Goal: Find specific fact: Find specific fact

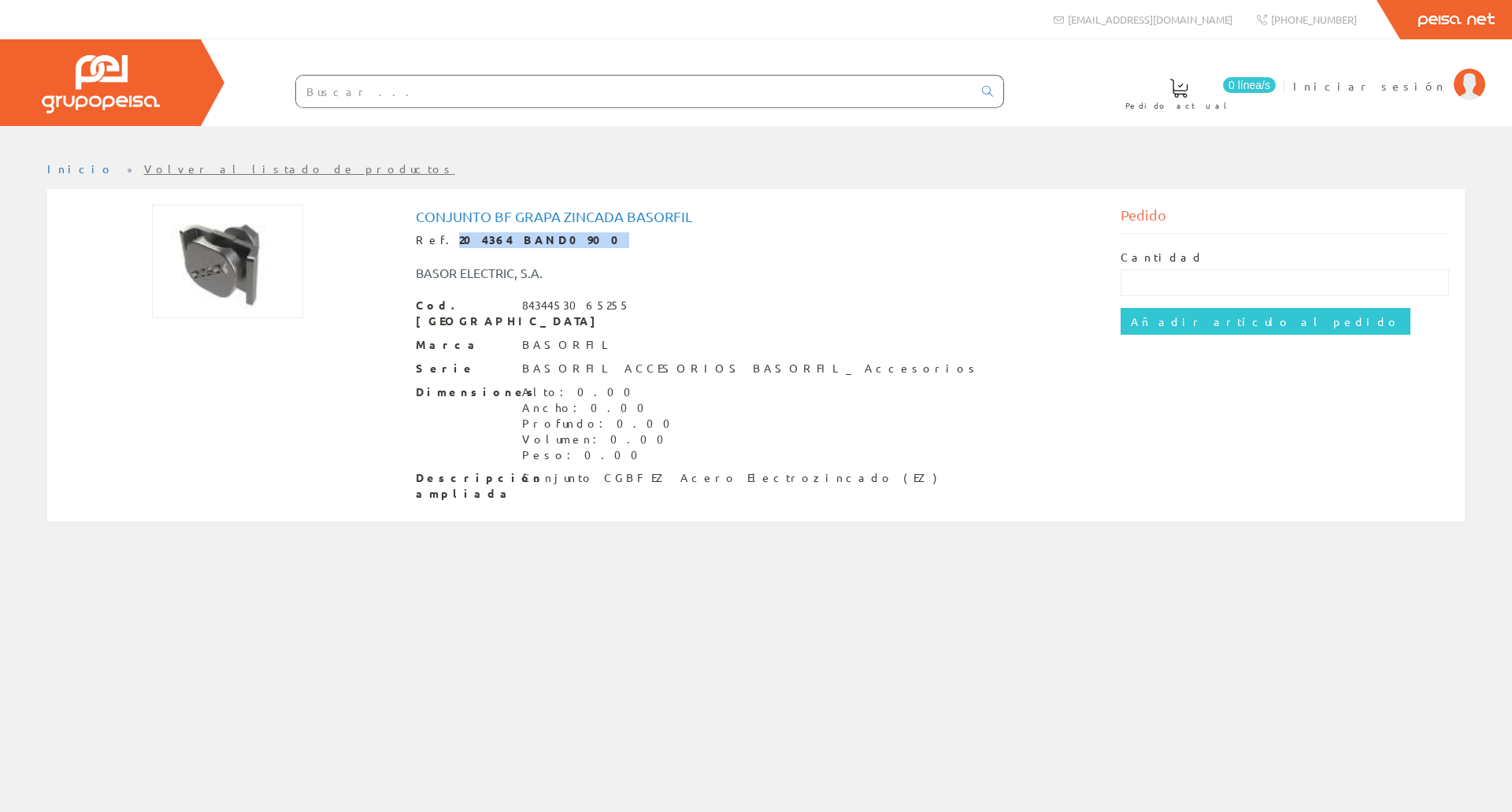
drag, startPoint x: 535, startPoint y: 244, endPoint x: 438, endPoint y: 241, distance: 97.0
click at [438, 241] on div "Ref. 204364 BAND0900" at bounding box center [756, 240] width 682 height 15
click at [432, 248] on div "BASOR ELECTRIC, S.A." at bounding box center [756, 265] width 705 height 34
drag, startPoint x: 439, startPoint y: 244, endPoint x: 474, endPoint y: 239, distance: 35.4
click at [474, 239] on strong "204364 BAND0900" at bounding box center [544, 239] width 170 height 14
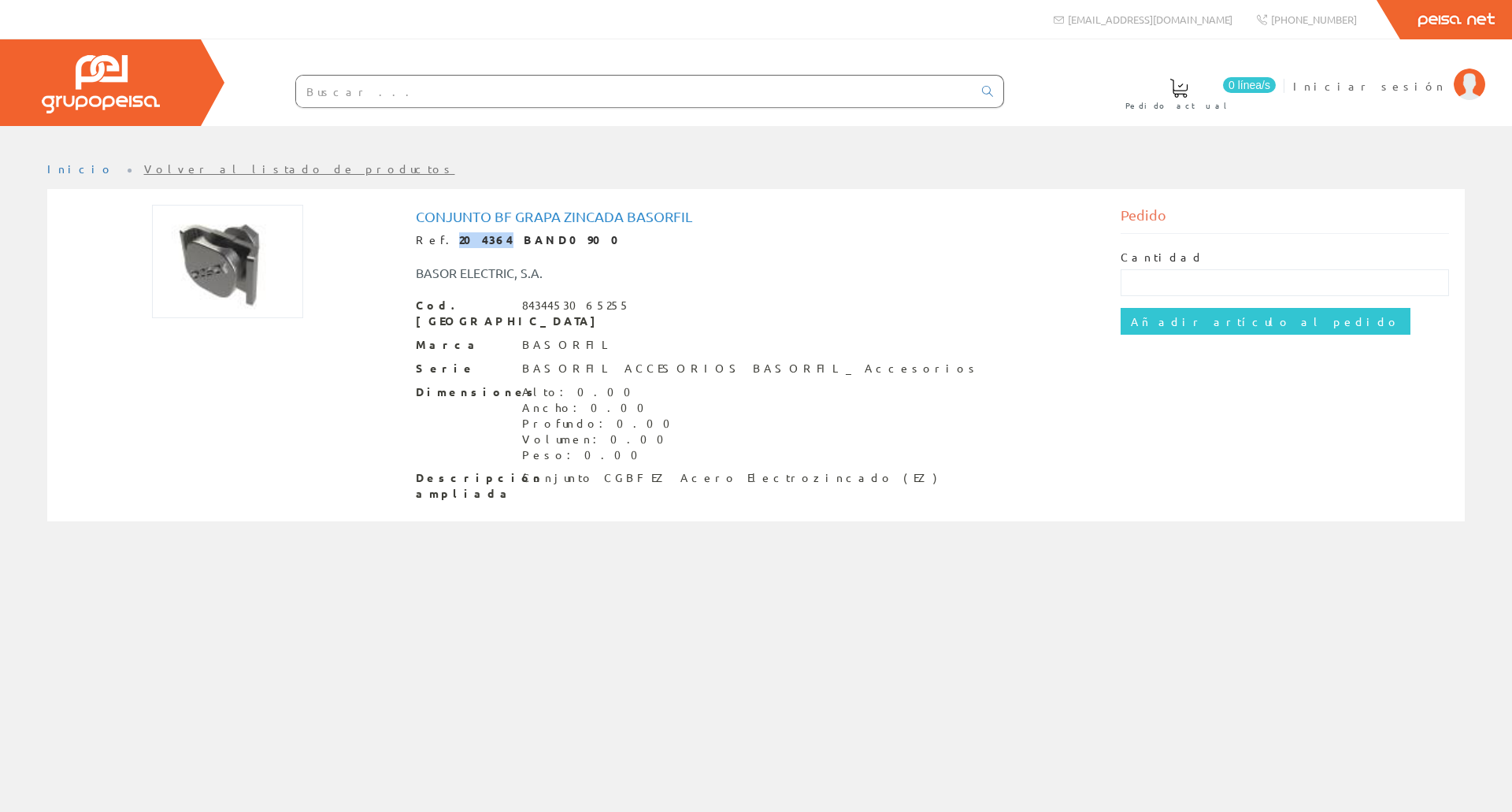
copy strong "204364"
click at [153, 424] on div "Conjunto Bf Grapa Zincada Basorfil Ref. 204364 BAND0900 BASOR ELECTRIC, S.A. Co…" at bounding box center [756, 357] width 1410 height 305
click at [1435, 89] on span "Iniciar sesión" at bounding box center [1370, 85] width 153 height 15
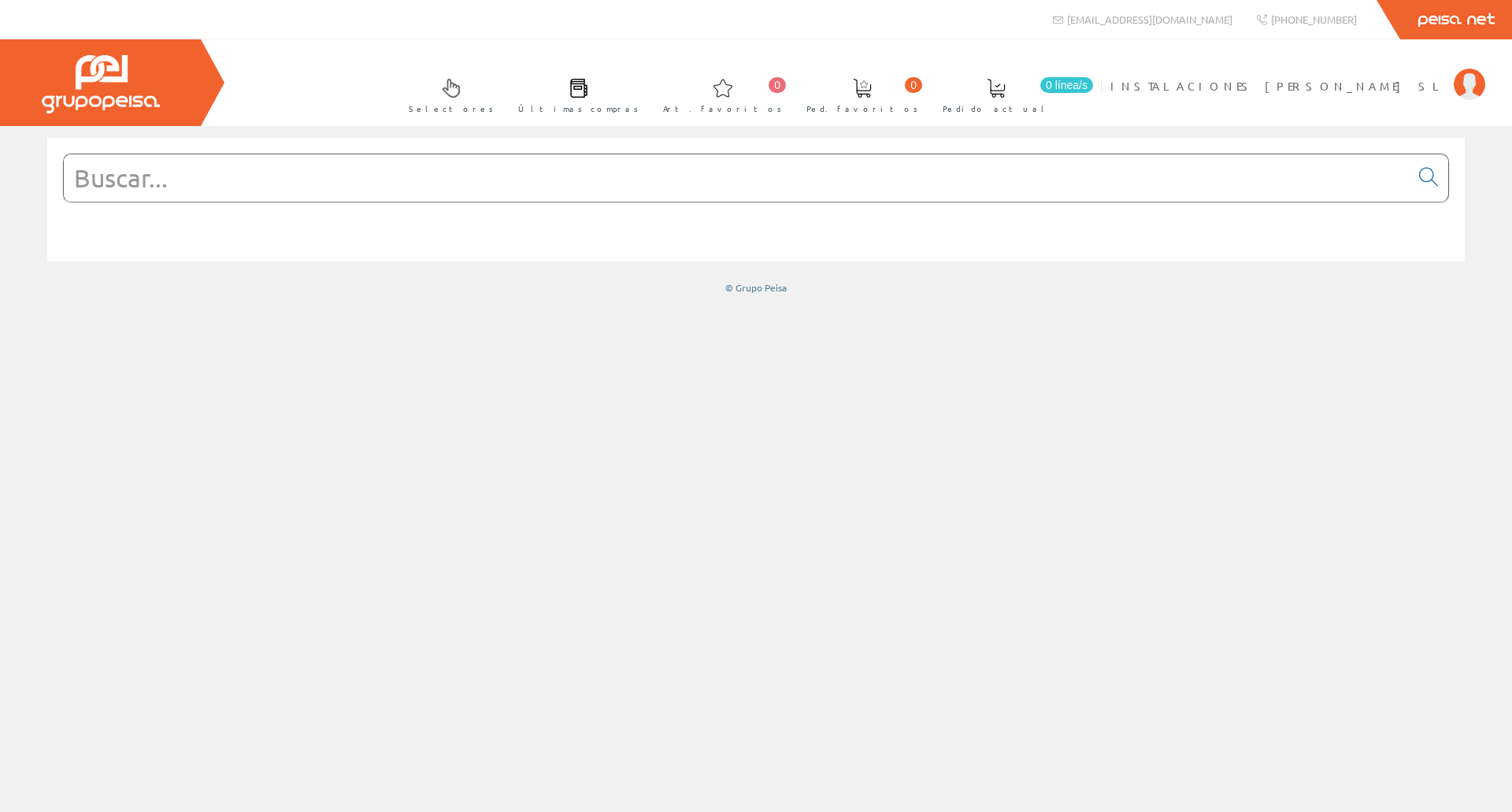
click at [525, 185] on input "text" at bounding box center [737, 178] width 1346 height 47
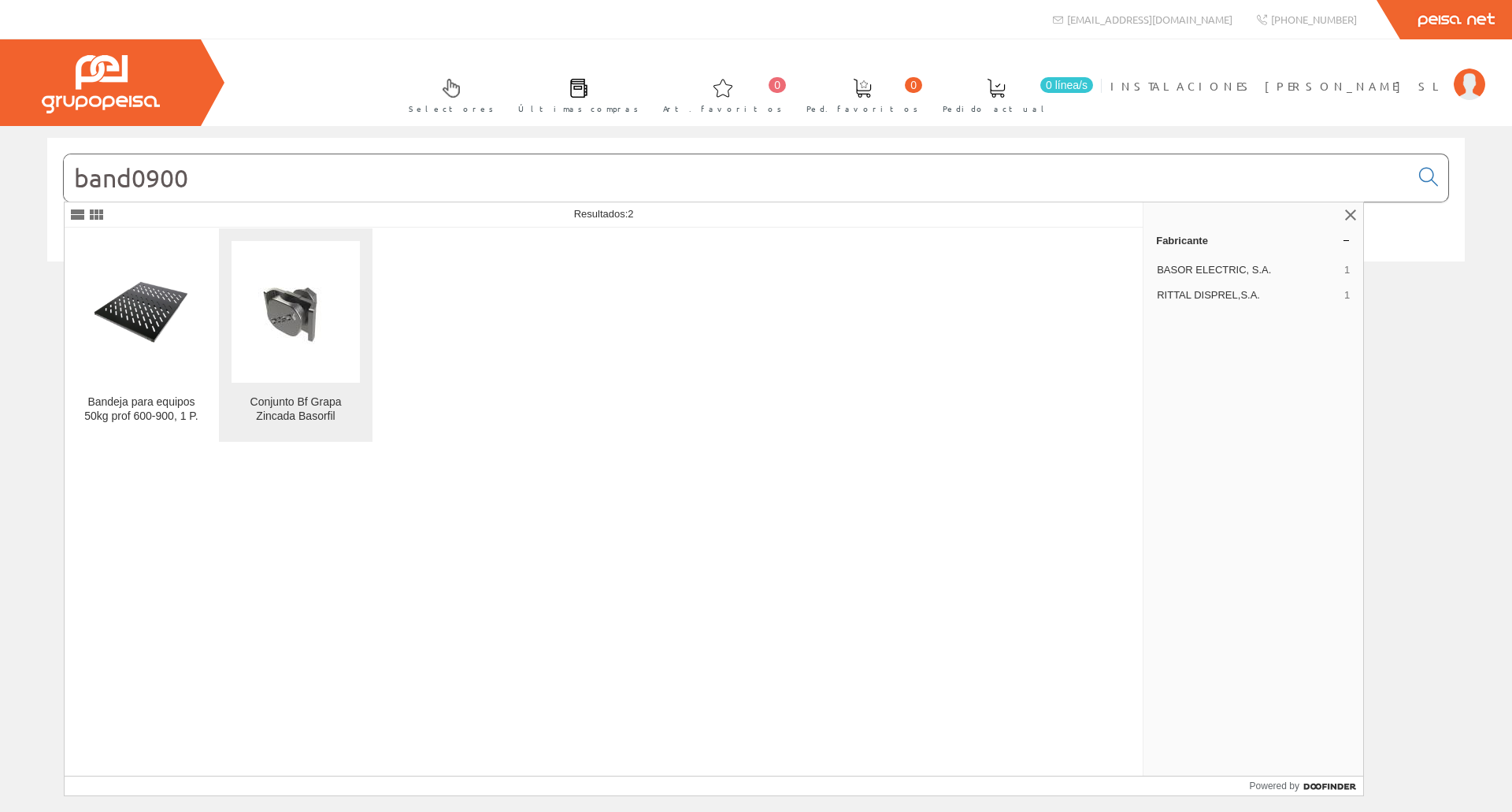
type input "band0900"
click at [289, 289] on img at bounding box center [295, 312] width 100 height 75
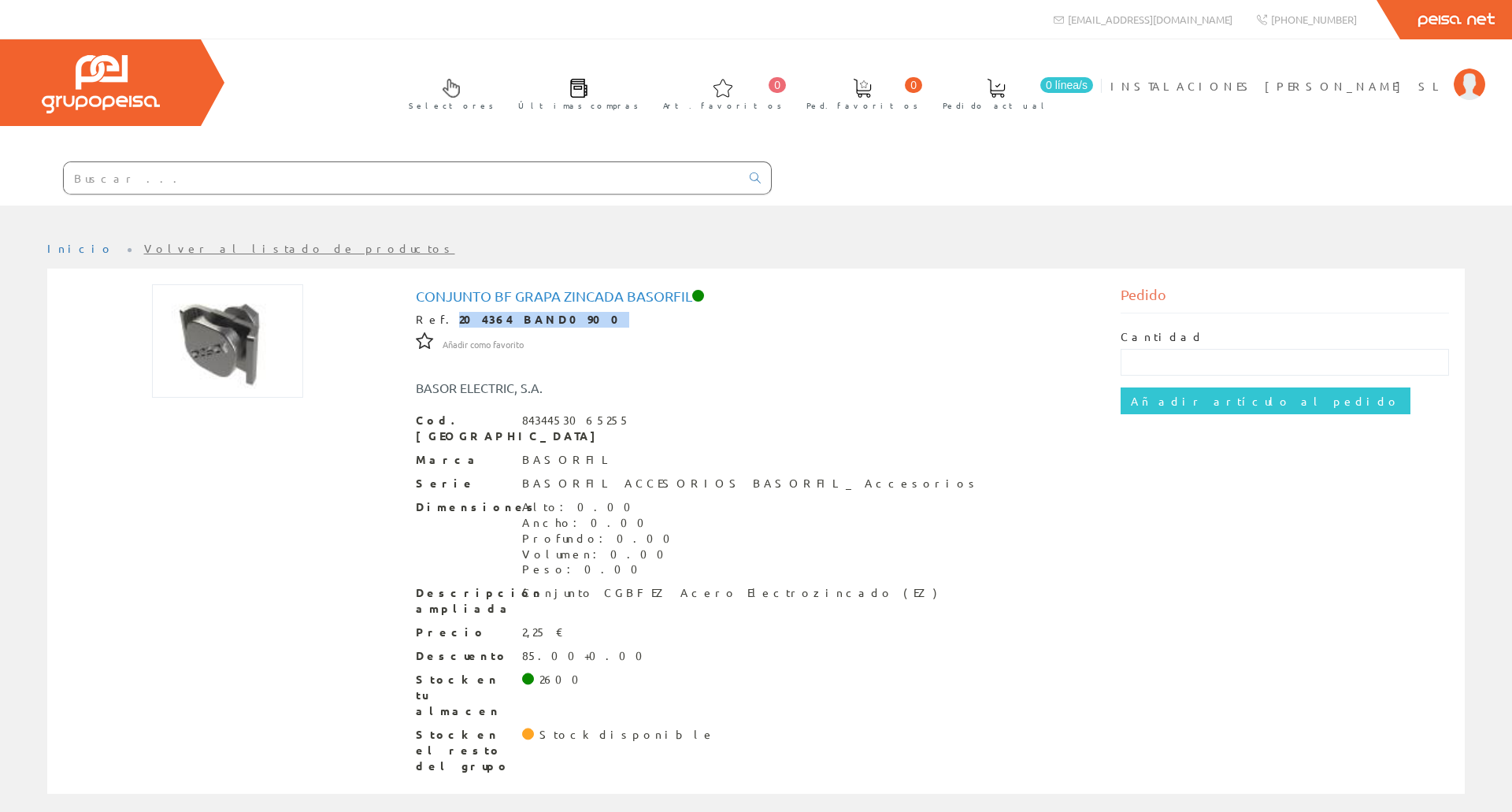
drag, startPoint x: 543, startPoint y: 321, endPoint x: 440, endPoint y: 320, distance: 103.0
click at [440, 320] on div "Ref. 204364 BAND0900" at bounding box center [756, 319] width 682 height 15
copy strong "204364 BAND0900"
click at [152, 300] on img at bounding box center [227, 341] width 151 height 114
drag, startPoint x: 414, startPoint y: 301, endPoint x: 690, endPoint y: 303, distance: 276.0
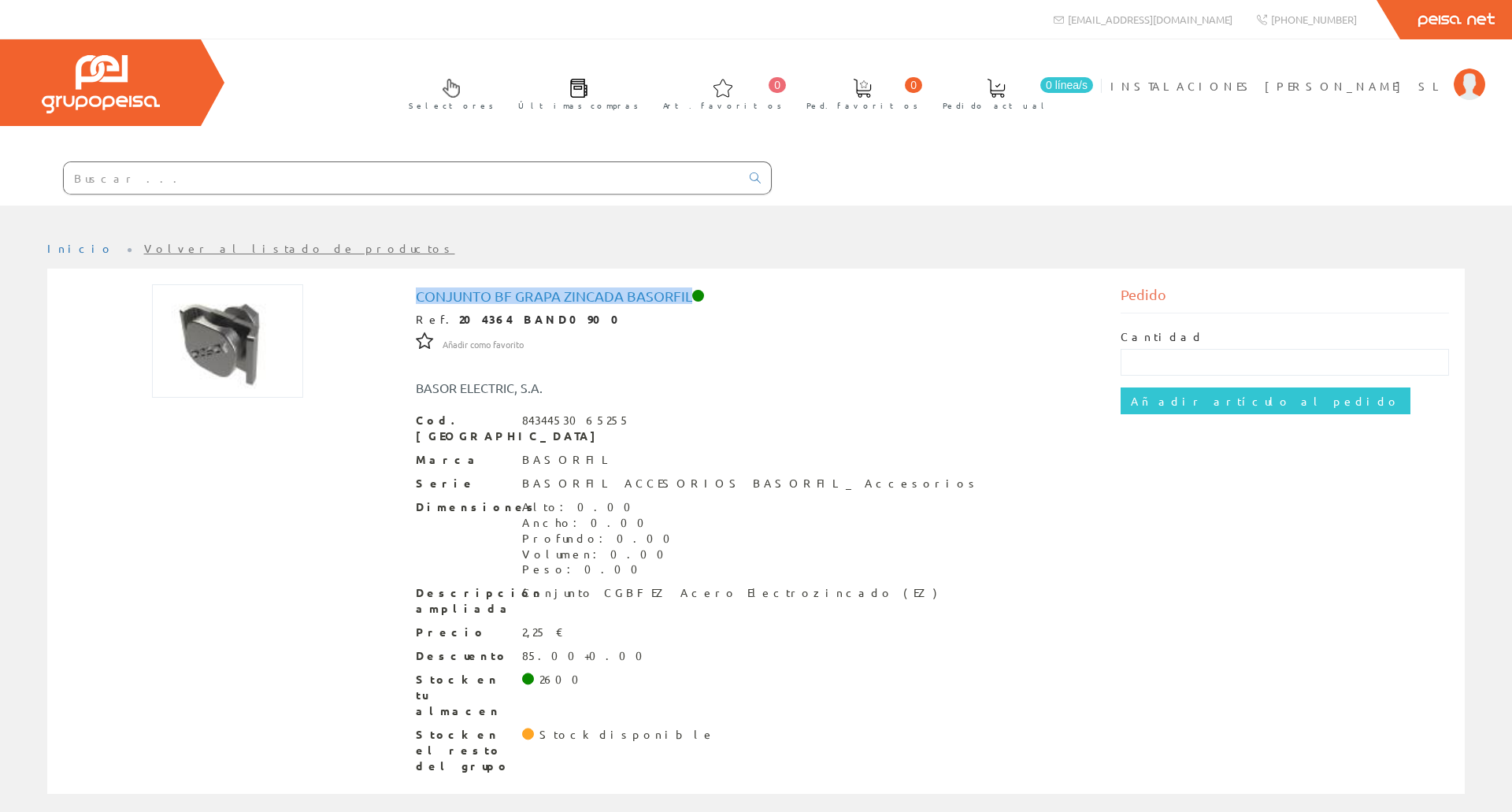
click at [690, 303] on div "Conjunto Bf Grapa Zincada Basorfil Ref. 204364 BAND0900 Añadir como favorito Añ…" at bounding box center [756, 533] width 705 height 498
copy h1 "Conjunto Bf Grapa Zincada Basorfil"
drag, startPoint x: 544, startPoint y: 323, endPoint x: 440, endPoint y: 326, distance: 104.0
click at [440, 326] on div "Ref. 204364 BAND0900" at bounding box center [756, 319] width 682 height 15
copy strong "204364 BAND0900"
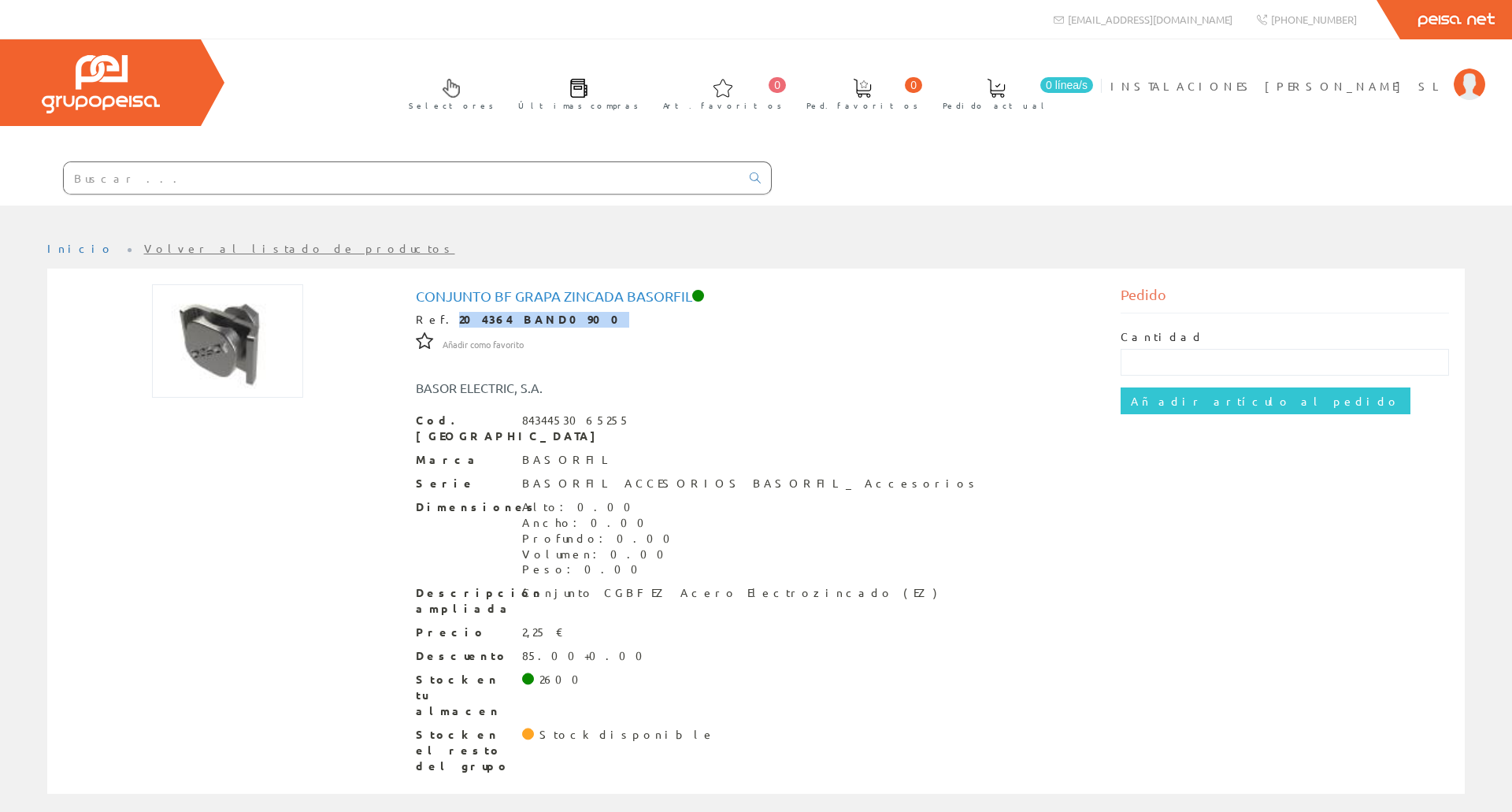
click at [553, 318] on div "Ref. 204364 BAND0900" at bounding box center [756, 319] width 682 height 15
drag, startPoint x: 551, startPoint y: 318, endPoint x: 437, endPoint y: 318, distance: 114.0
click at [437, 318] on div "Ref. 204364 BAND0900" at bounding box center [756, 319] width 682 height 15
copy strong "204364 BAND0900"
click at [579, 606] on div "Cod. Barras 8434453065255 Marca BASORFIL Serie BASORFIL ACCESORIOS BASORFIL_ Ac…" at bounding box center [756, 594] width 682 height 363
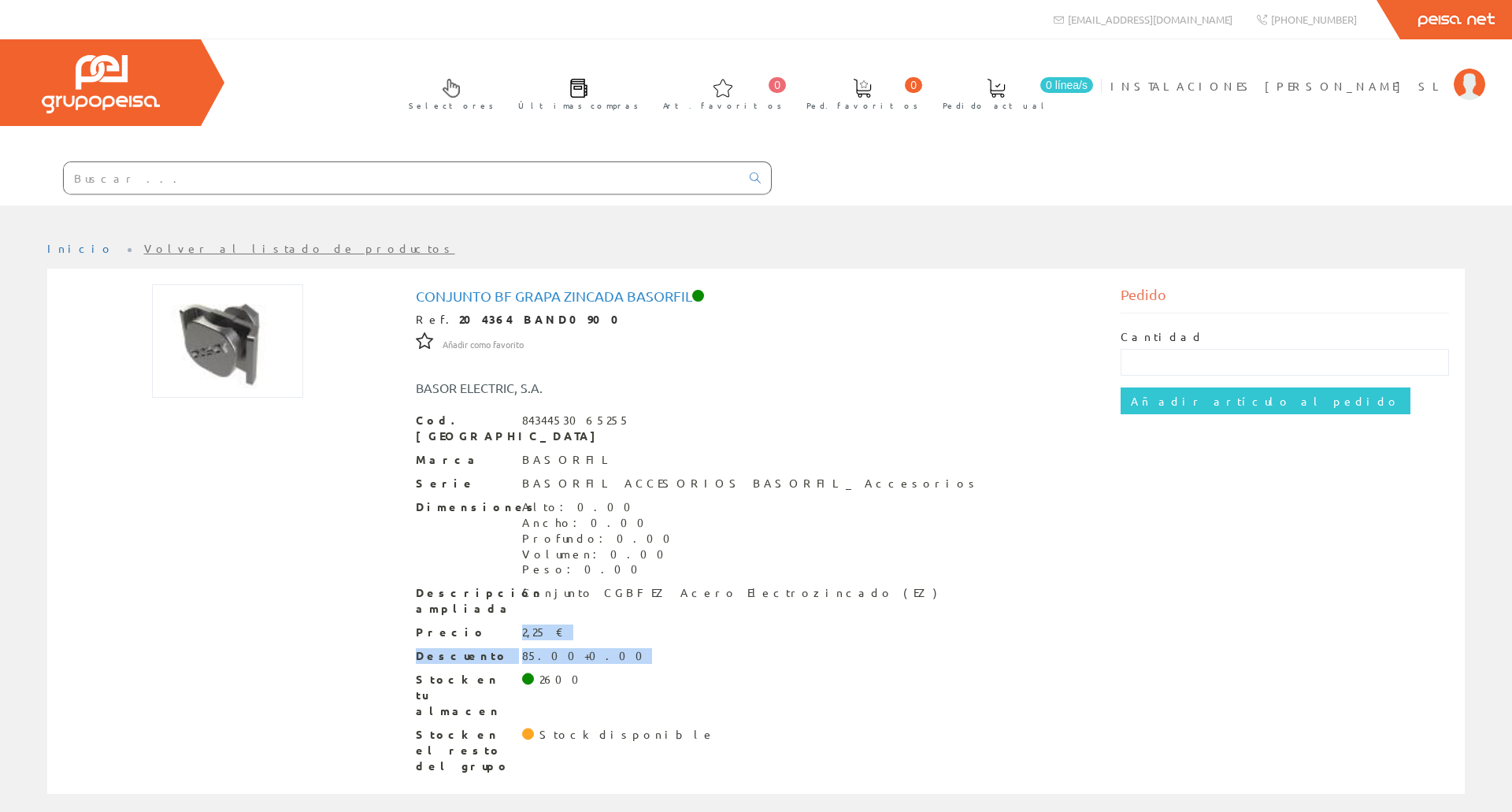
drag, startPoint x: 587, startPoint y: 637, endPoint x: 536, endPoint y: 614, distance: 55.9
click at [518, 616] on div "Cod. Barras 8434453065255 Marca BASORFIL Serie BASORFIL ACCESORIOS BASORFIL_ Ac…" at bounding box center [756, 594] width 682 height 363
click at [578, 625] on div "Precio 2,25 €" at bounding box center [756, 632] width 682 height 15
